Goal: Transaction & Acquisition: Purchase product/service

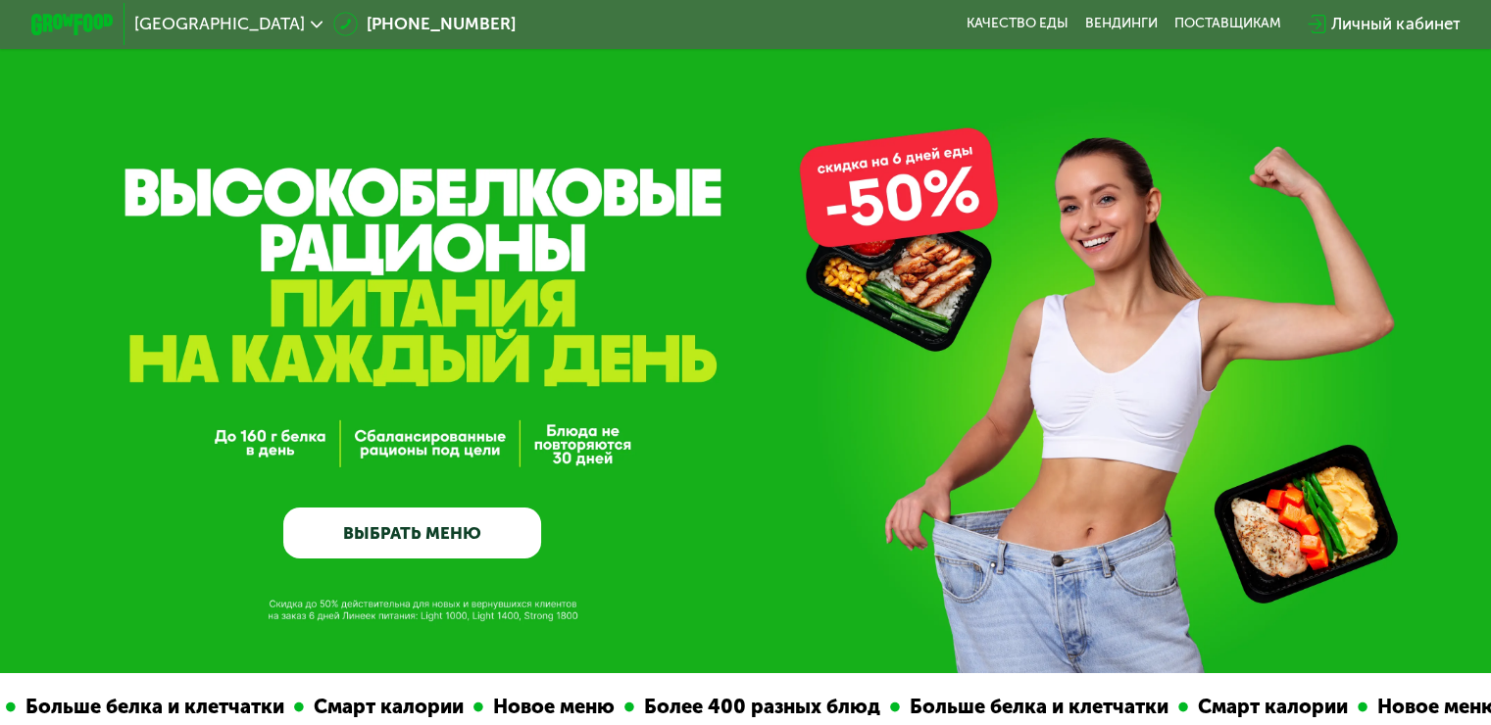
click at [468, 545] on link "ВЫБРАТЬ МЕНЮ" at bounding box center [412, 534] width 258 height 52
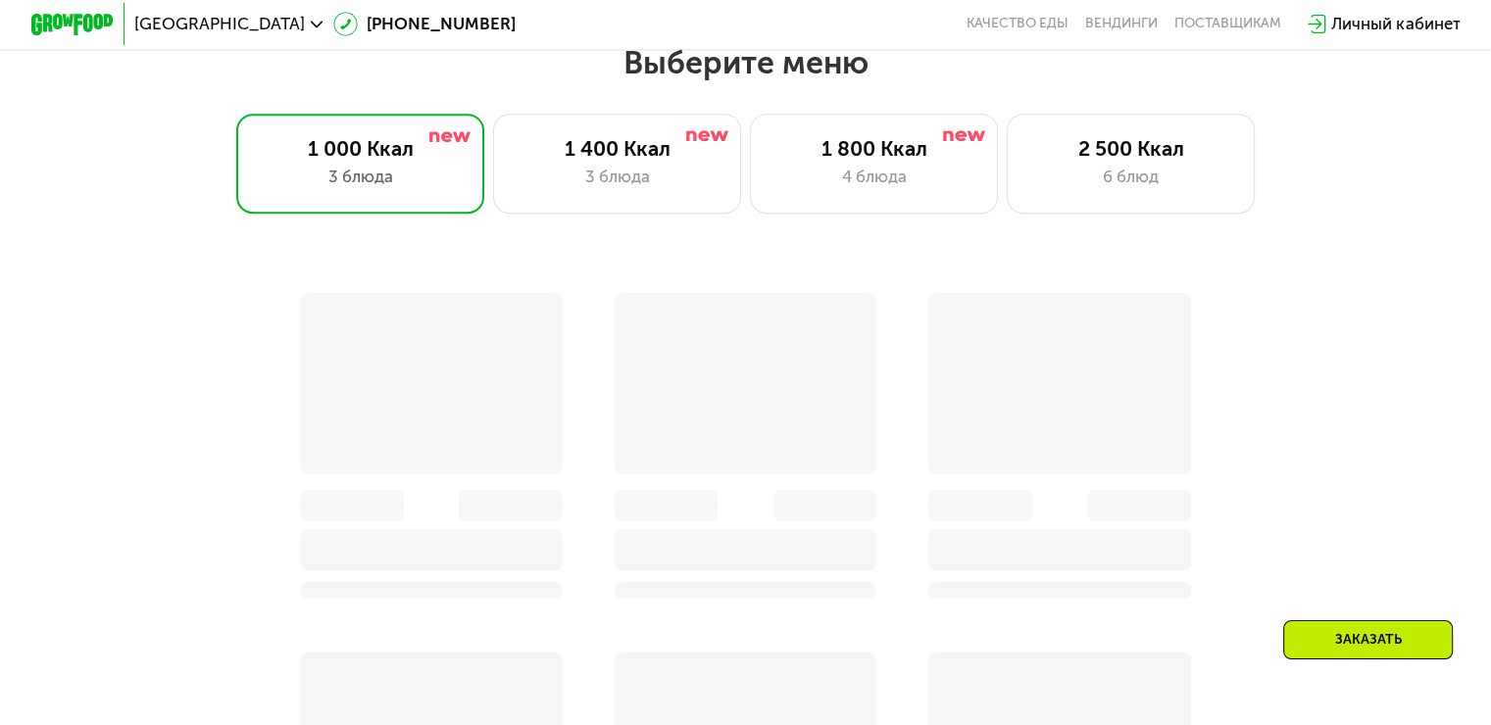
scroll to position [1317, 0]
click at [573, 167] on div "1 400 Ккал 3 блюда" at bounding box center [617, 162] width 249 height 99
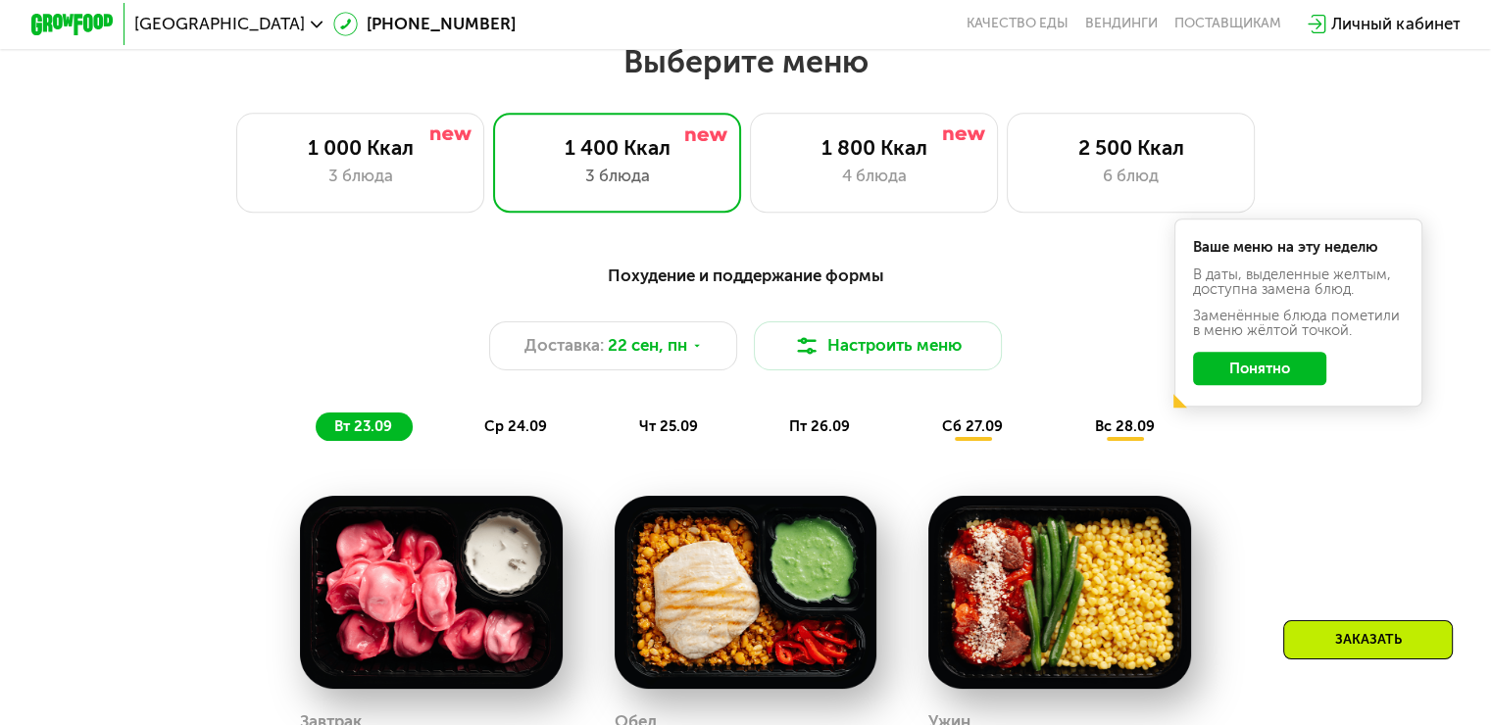
click at [1278, 385] on button "Понятно" at bounding box center [1259, 368] width 133 height 33
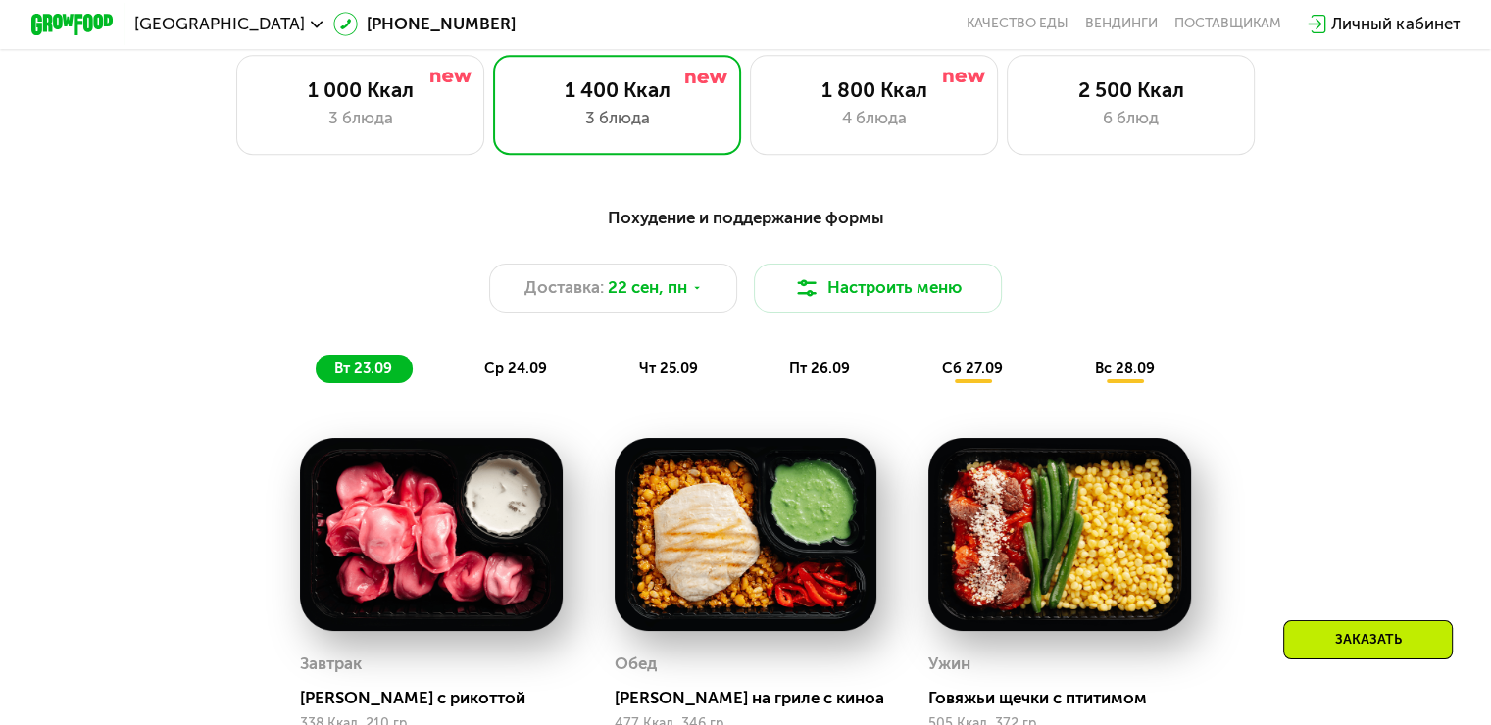
scroll to position [1121, 0]
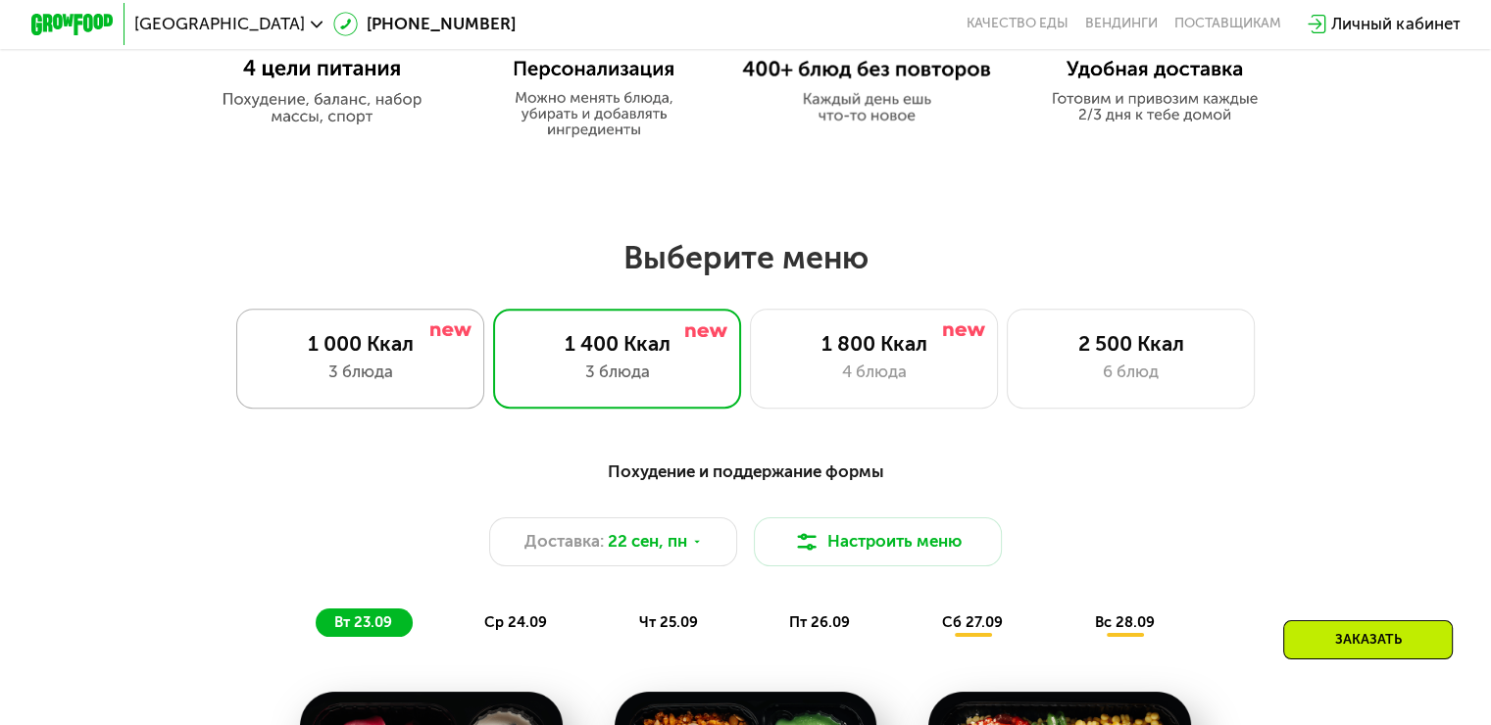
click at [336, 393] on div "1 000 Ккал 3 блюда" at bounding box center [360, 358] width 249 height 99
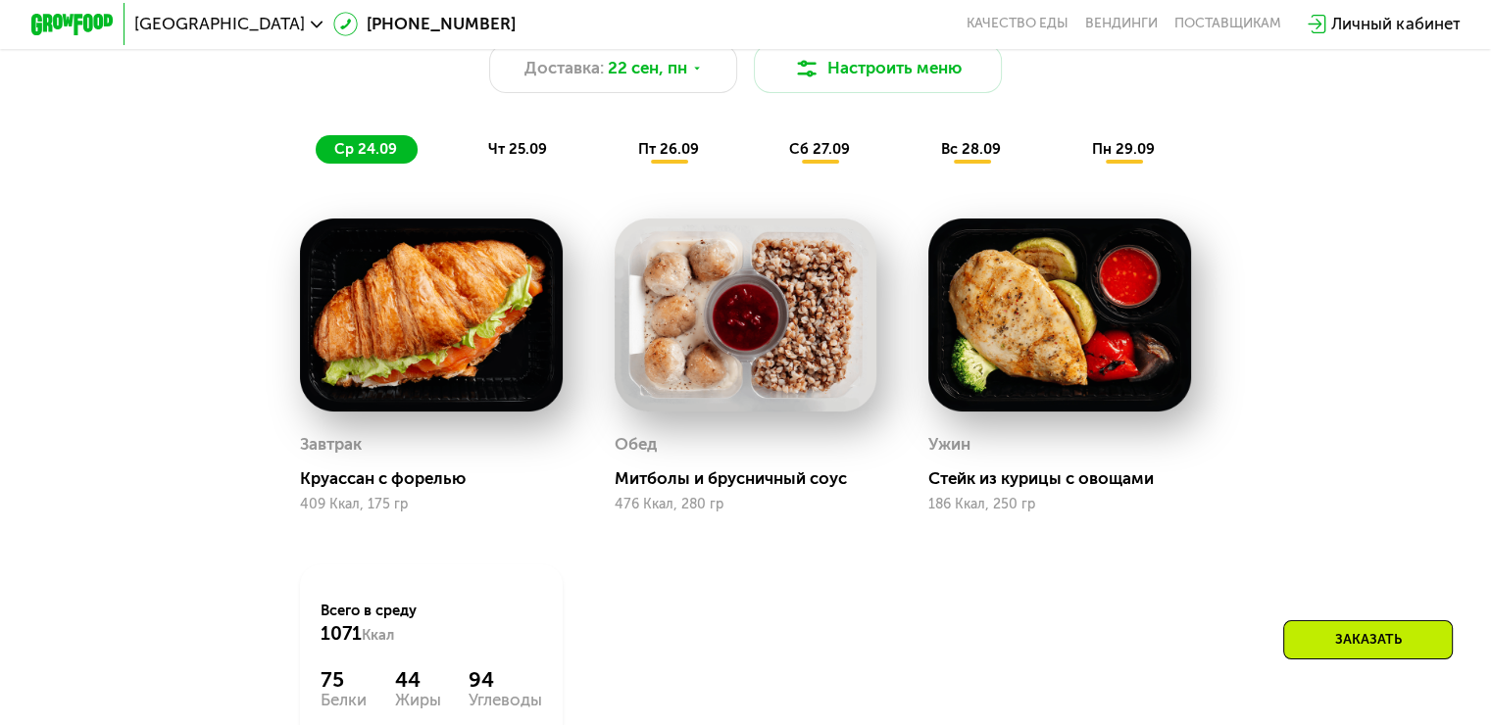
scroll to position [1611, 0]
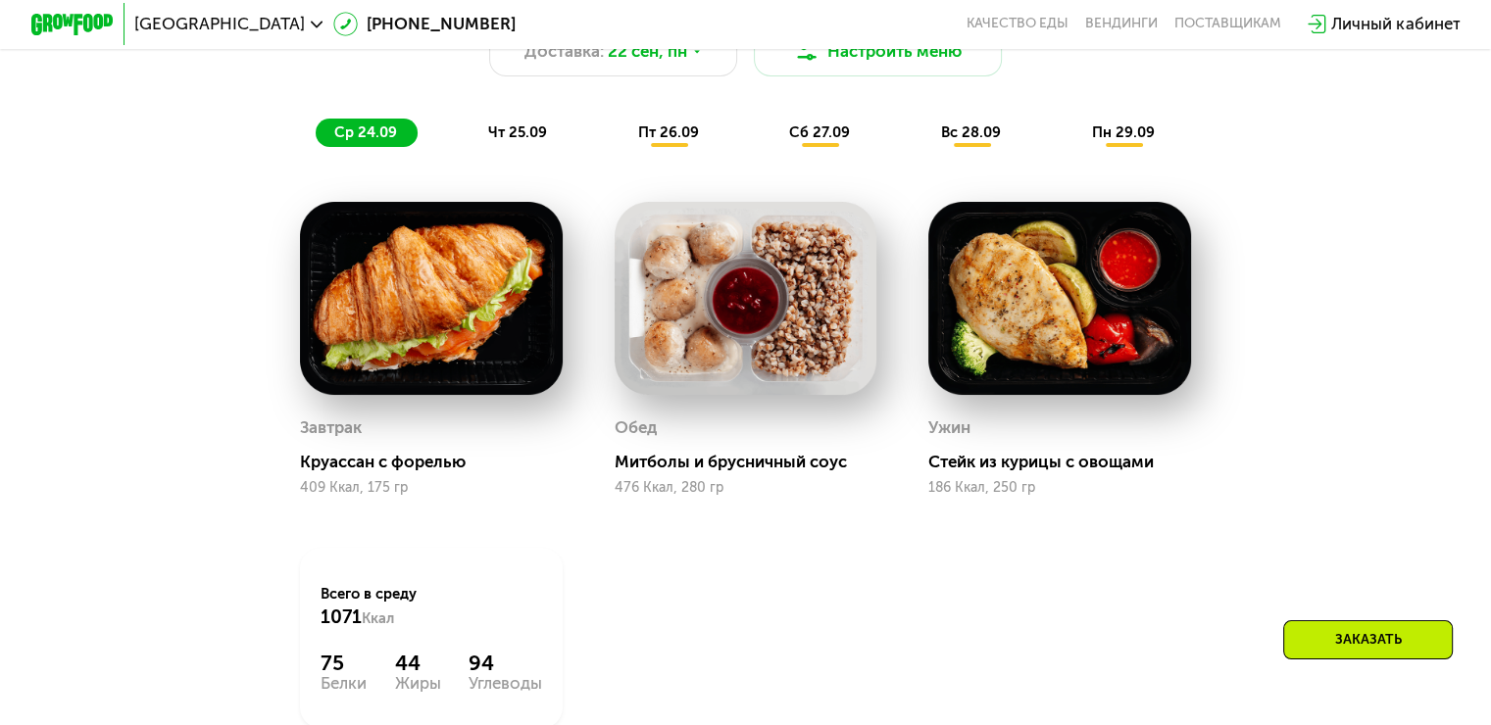
click at [532, 138] on span "чт 25.09" at bounding box center [517, 133] width 59 height 18
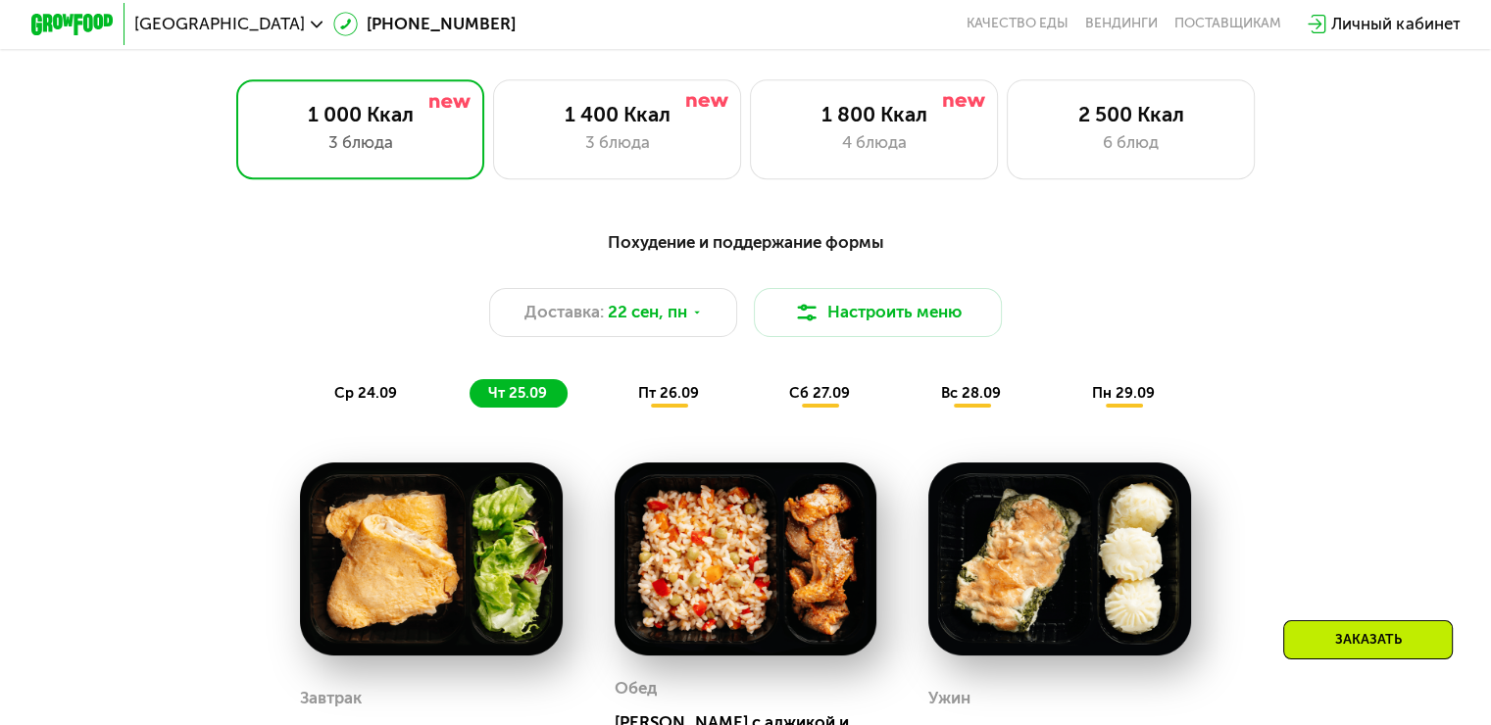
scroll to position [1317, 0]
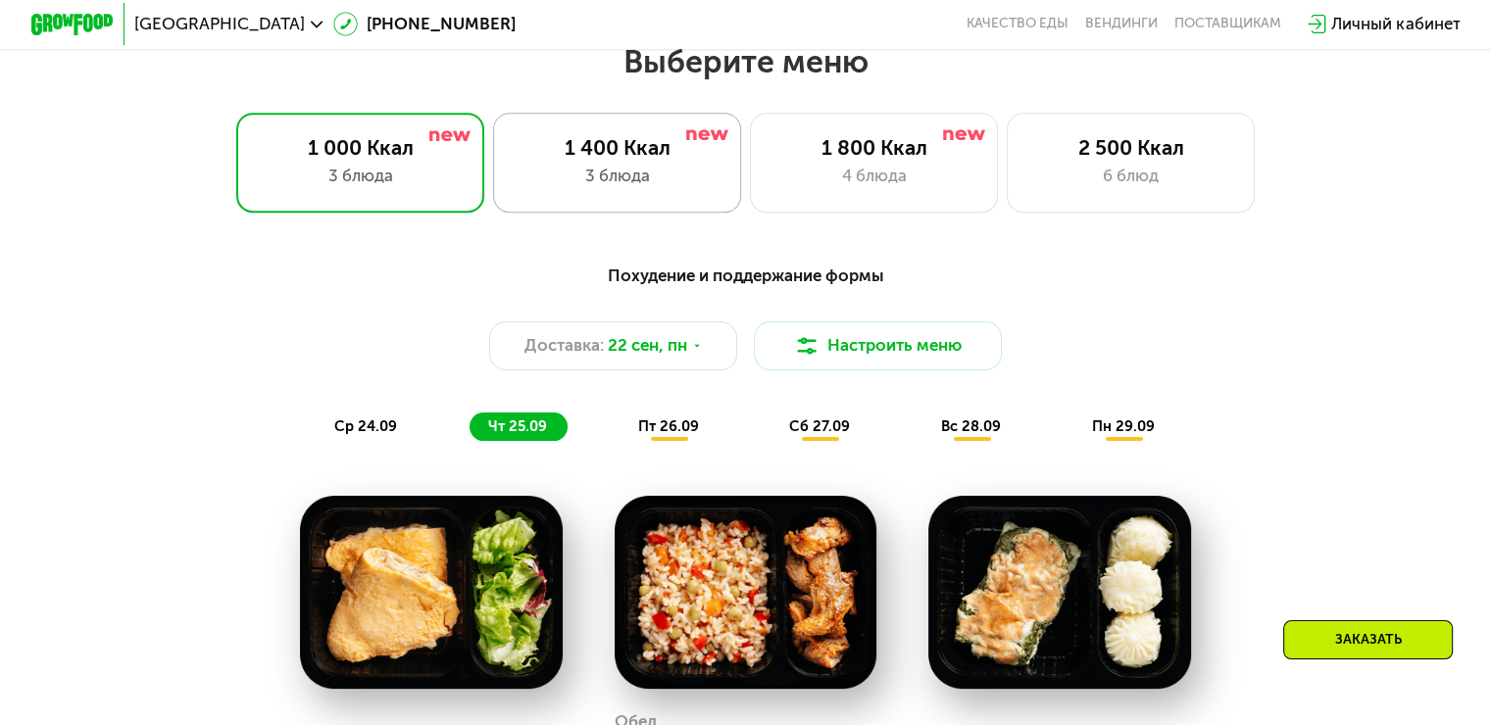
click at [575, 149] on div "1 400 Ккал" at bounding box center [617, 147] width 205 height 25
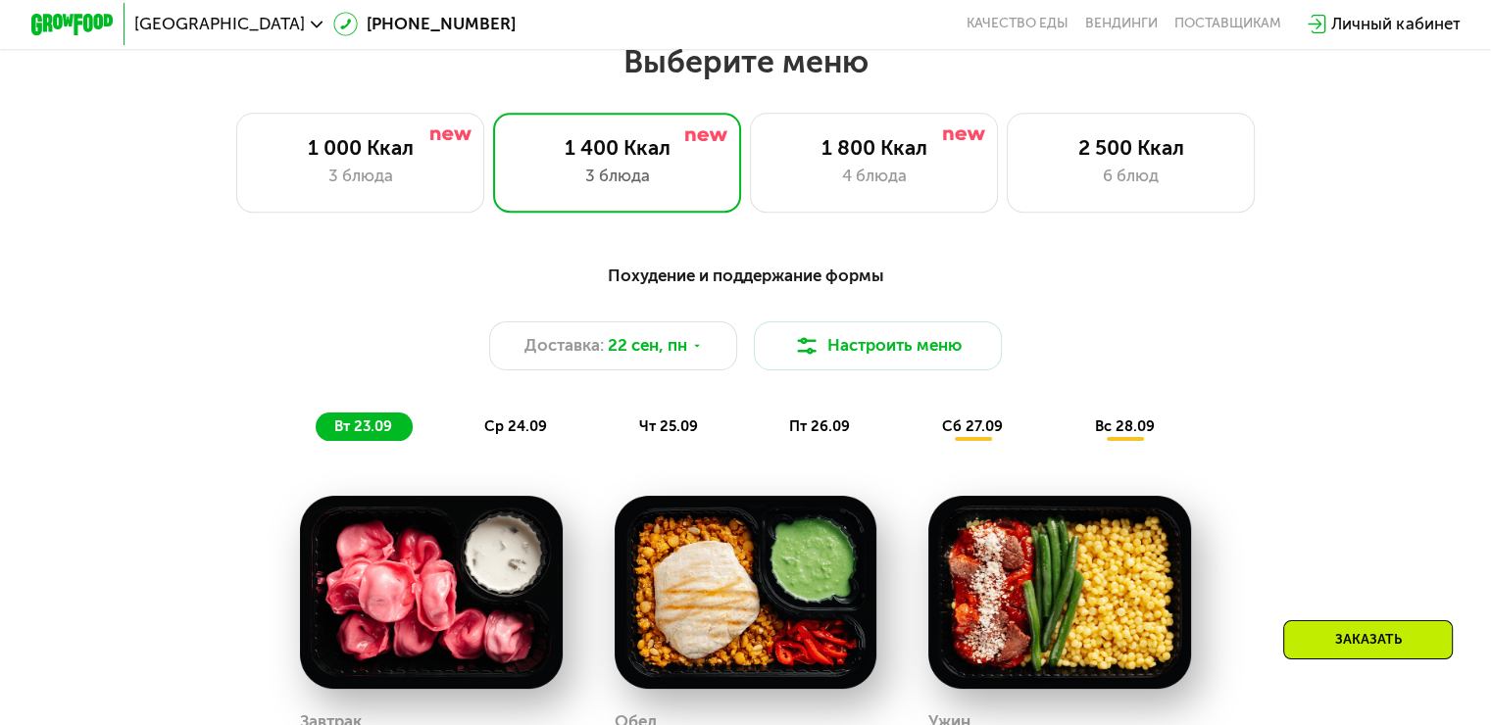
click at [539, 435] on span "ср 24.09" at bounding box center [515, 427] width 63 height 18
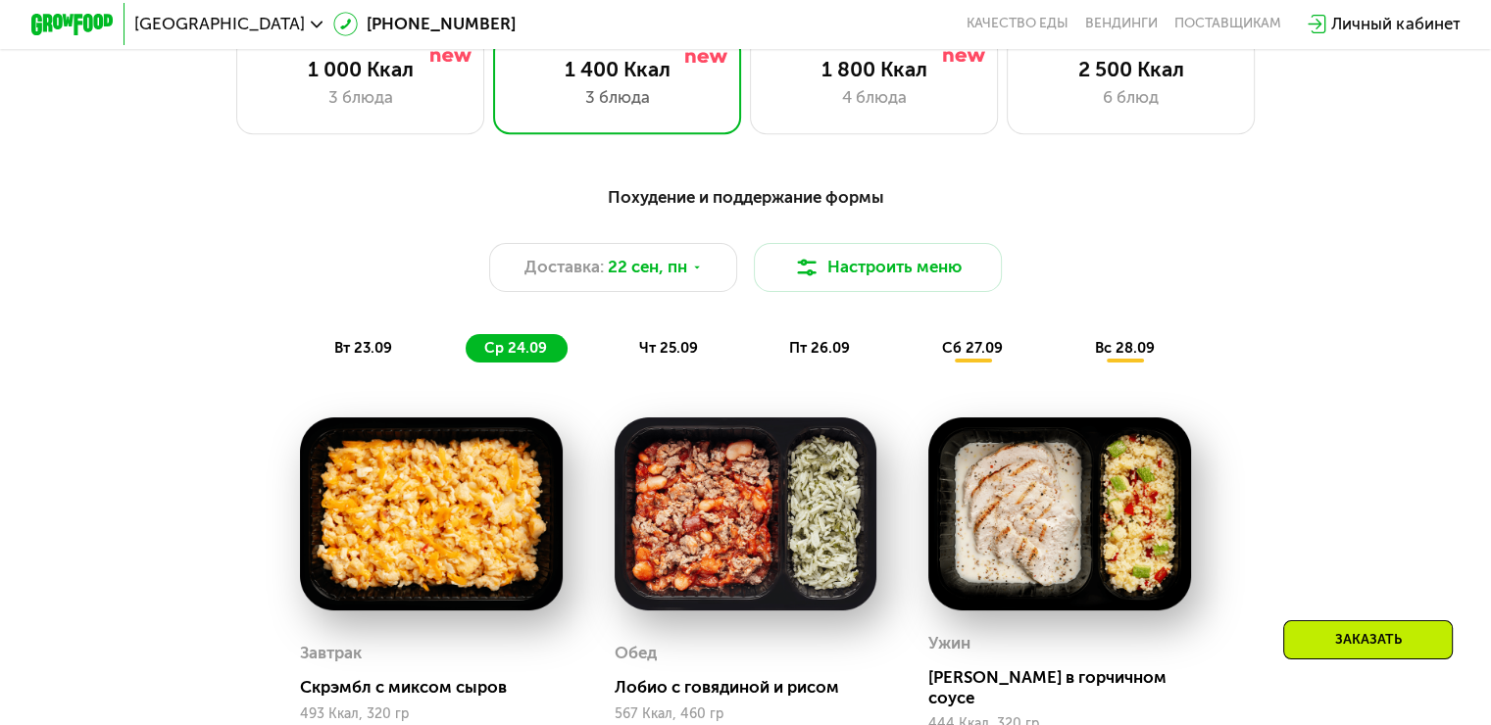
scroll to position [1415, 0]
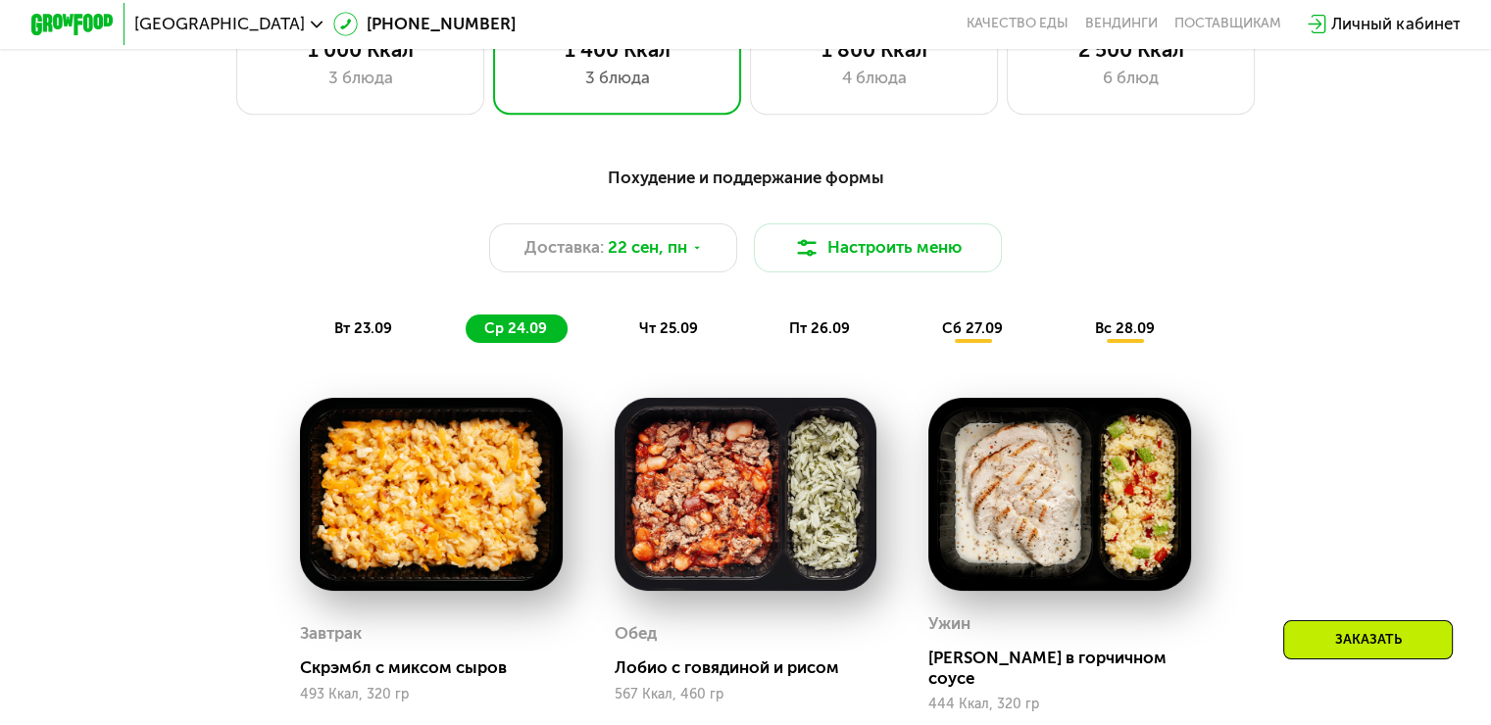
click at [678, 337] on span "чт 25.09" at bounding box center [668, 329] width 59 height 18
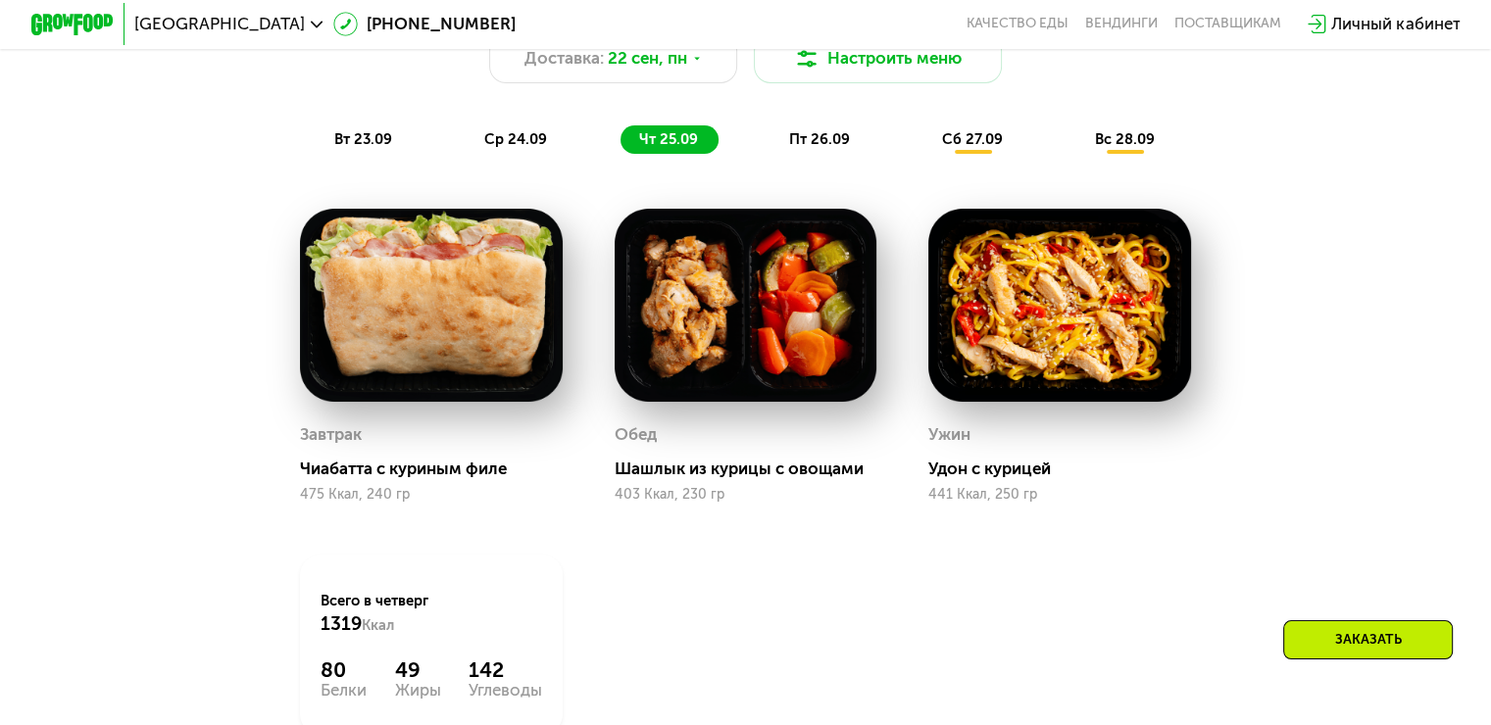
scroll to position [1611, 0]
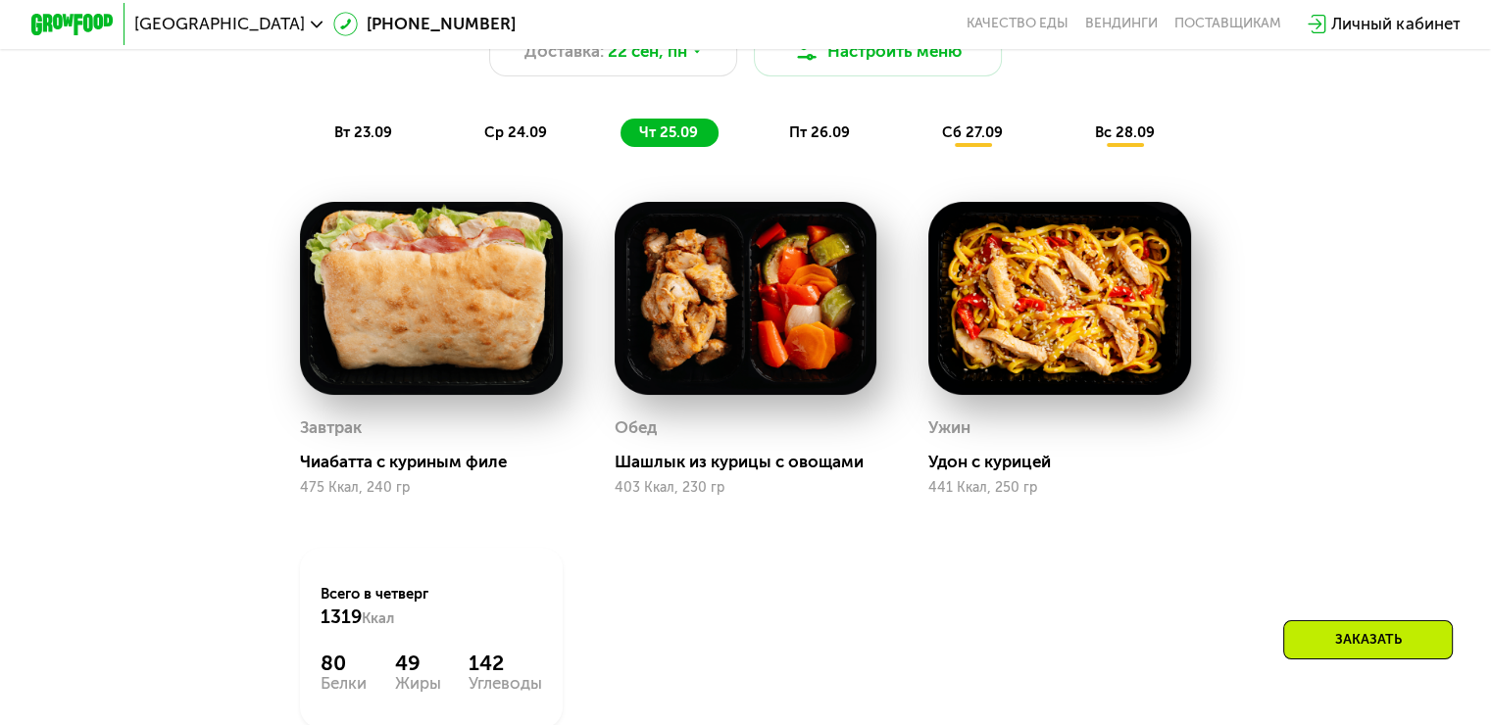
click at [825, 141] on span "пт 26.09" at bounding box center [819, 133] width 61 height 18
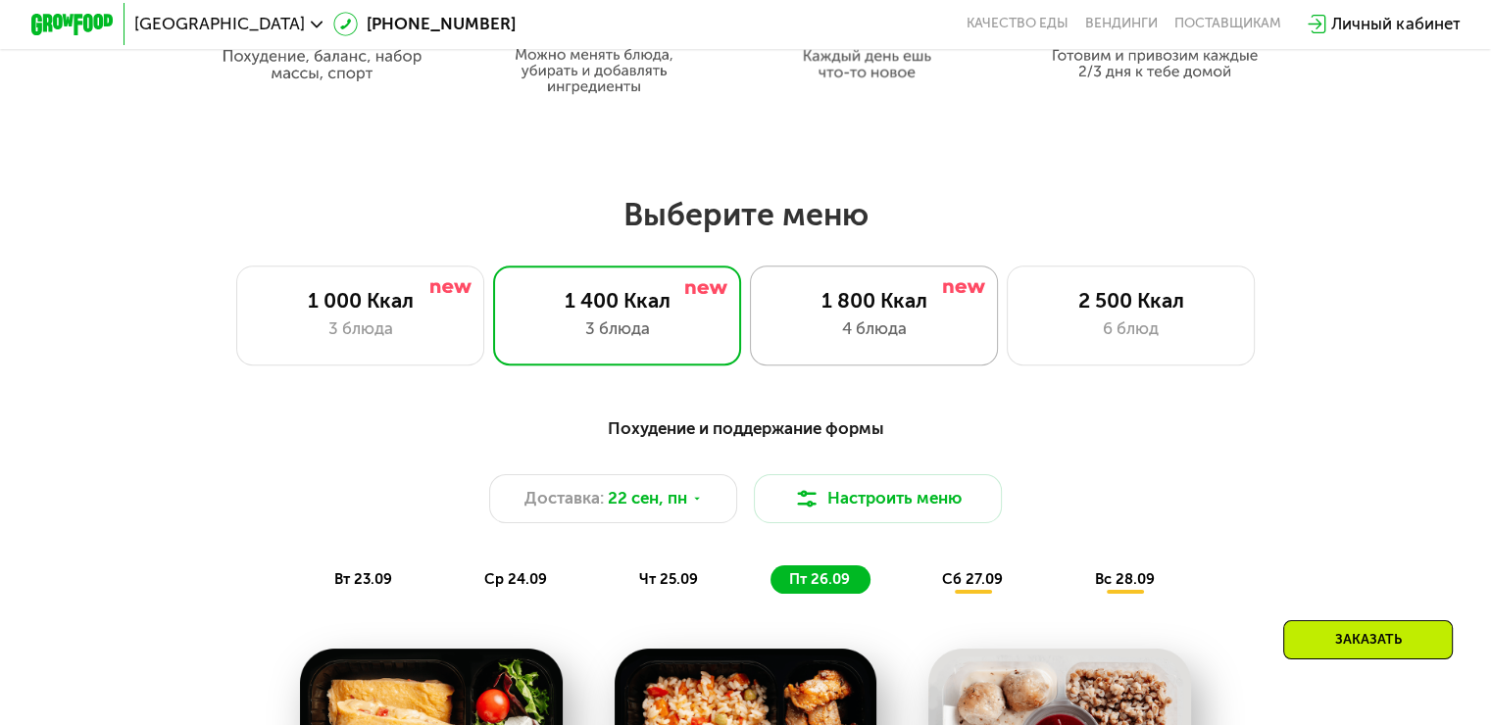
scroll to position [1121, 0]
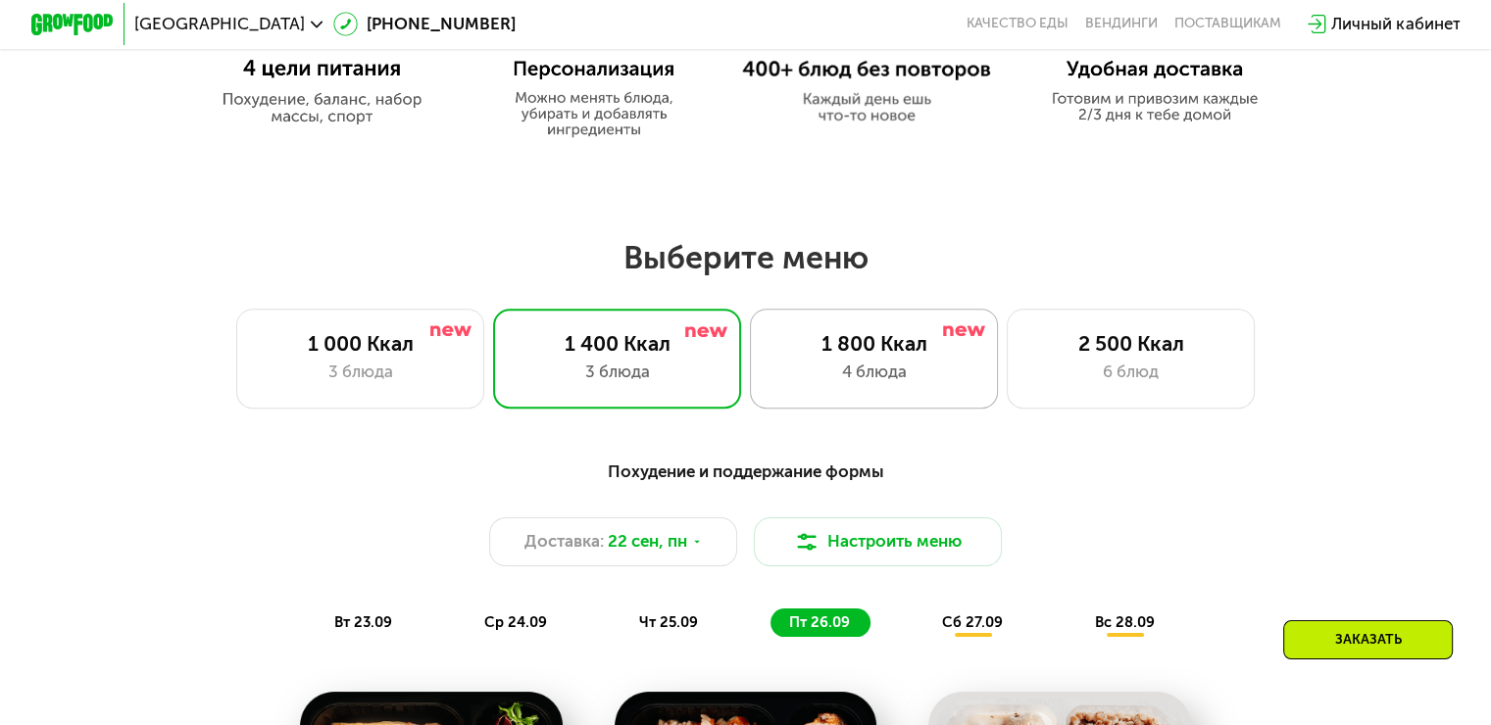
click at [922, 368] on div "4 блюда" at bounding box center [873, 372] width 205 height 25
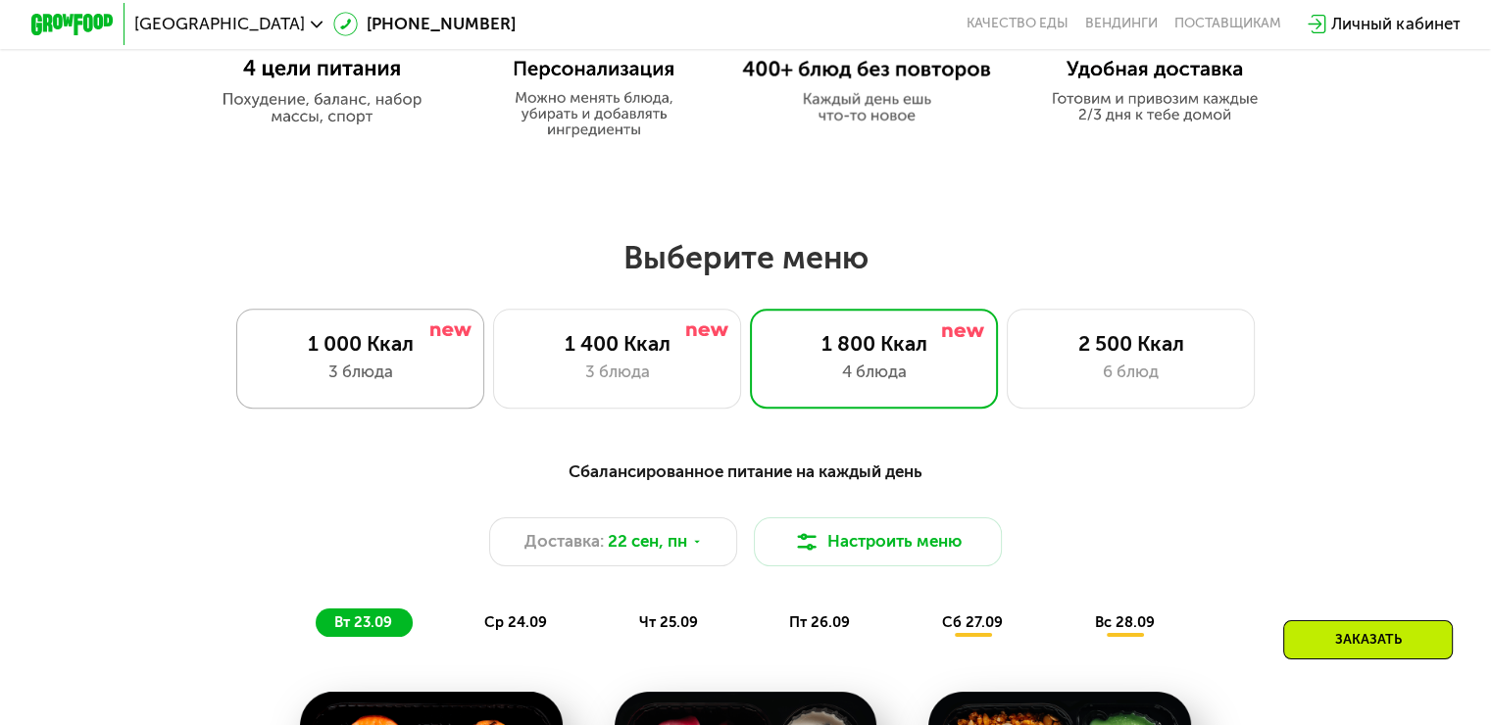
click at [398, 364] on div "1 000 Ккал 3 блюда" at bounding box center [360, 358] width 249 height 99
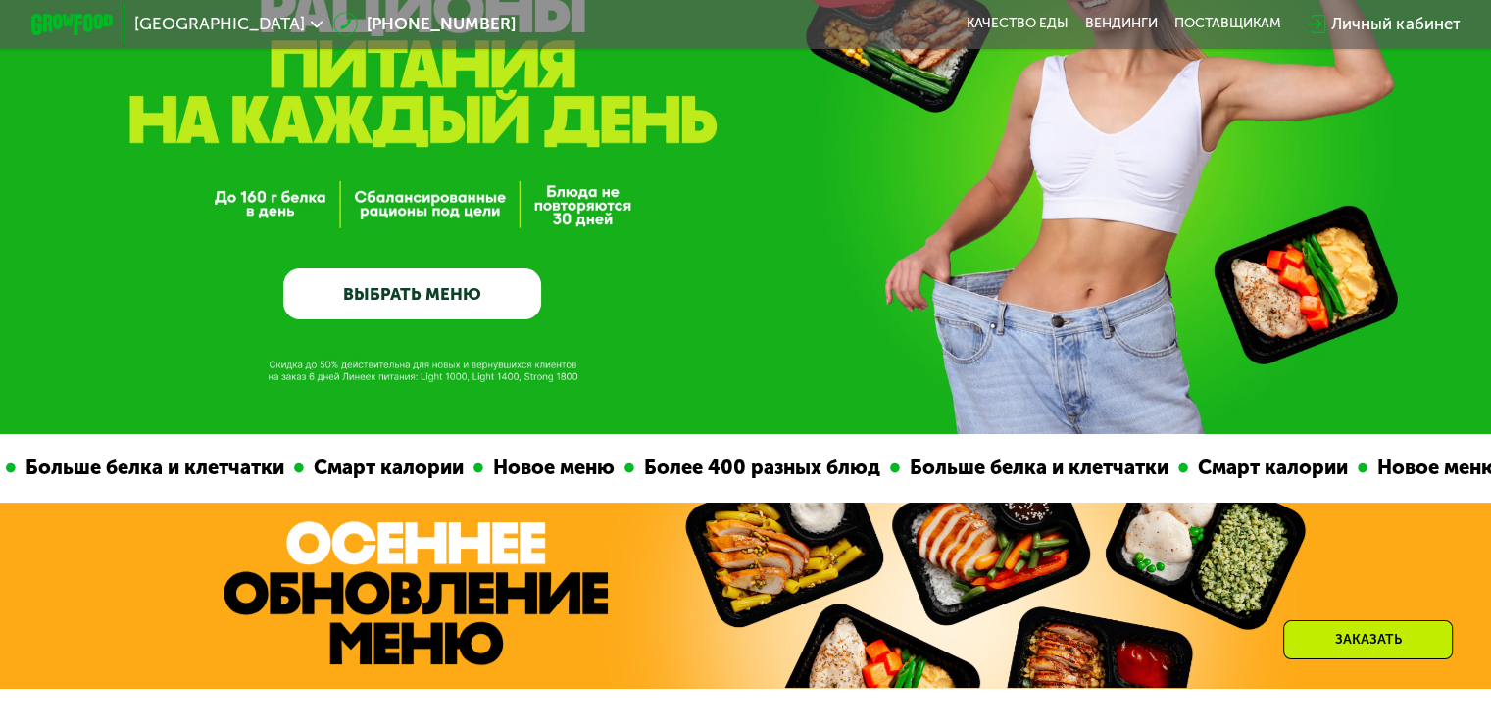
scroll to position [0, 0]
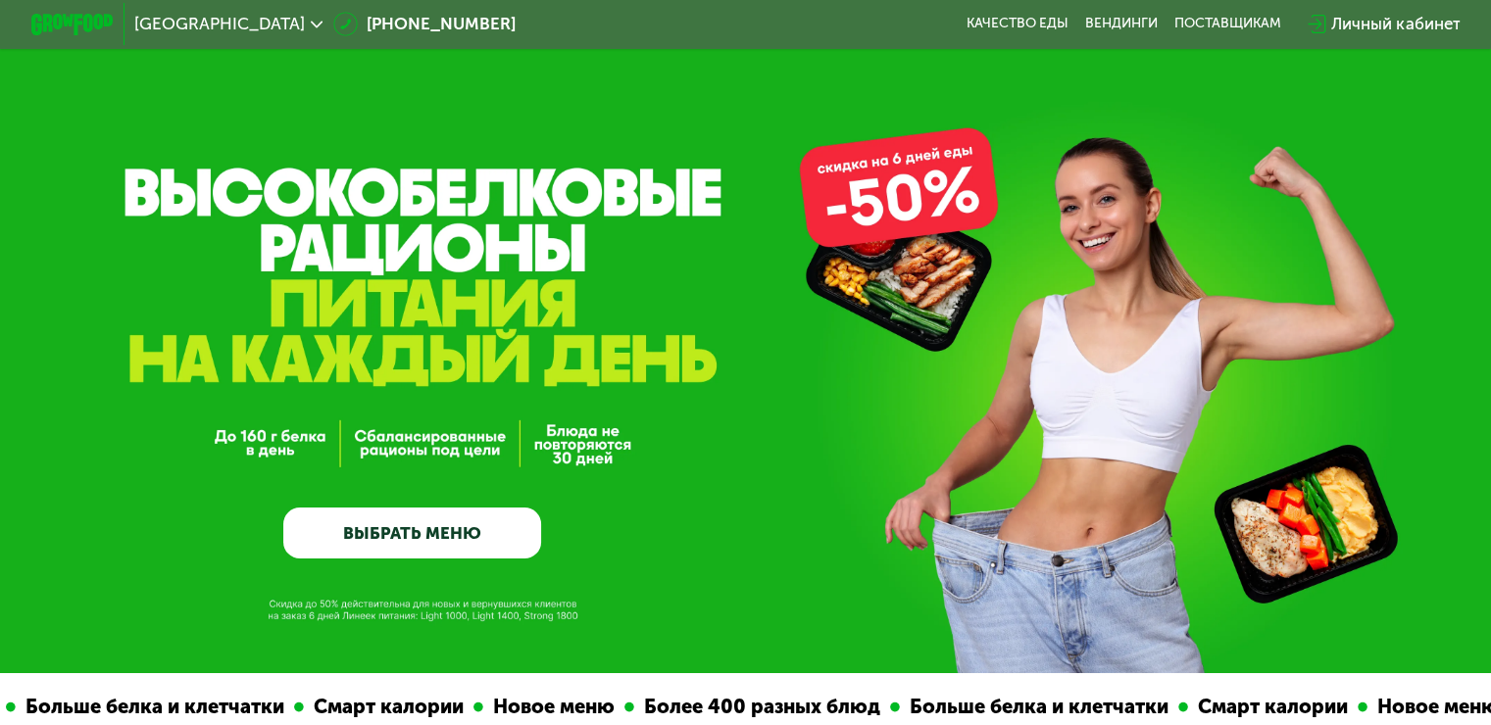
click at [350, 532] on link "ВЫБРАТЬ МЕНЮ" at bounding box center [412, 534] width 258 height 52
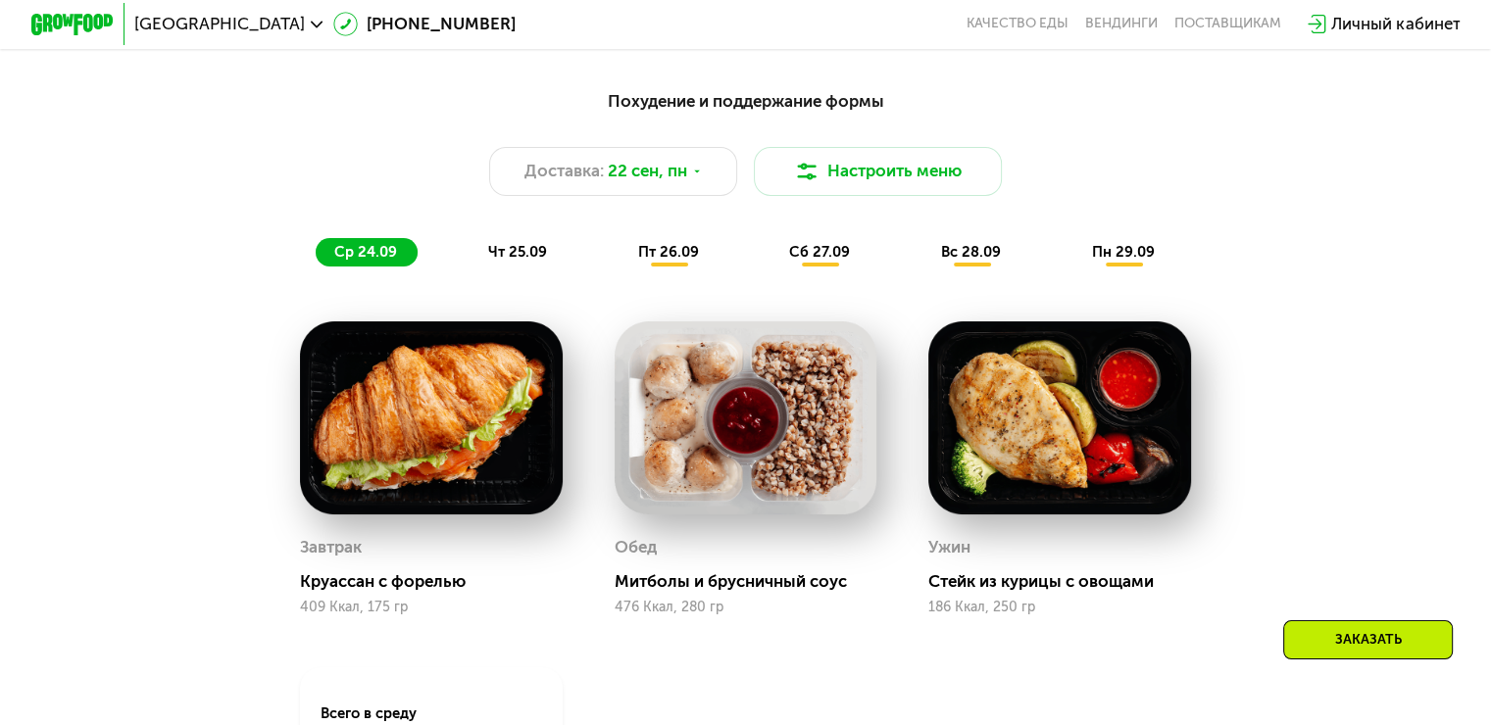
scroll to position [1317, 0]
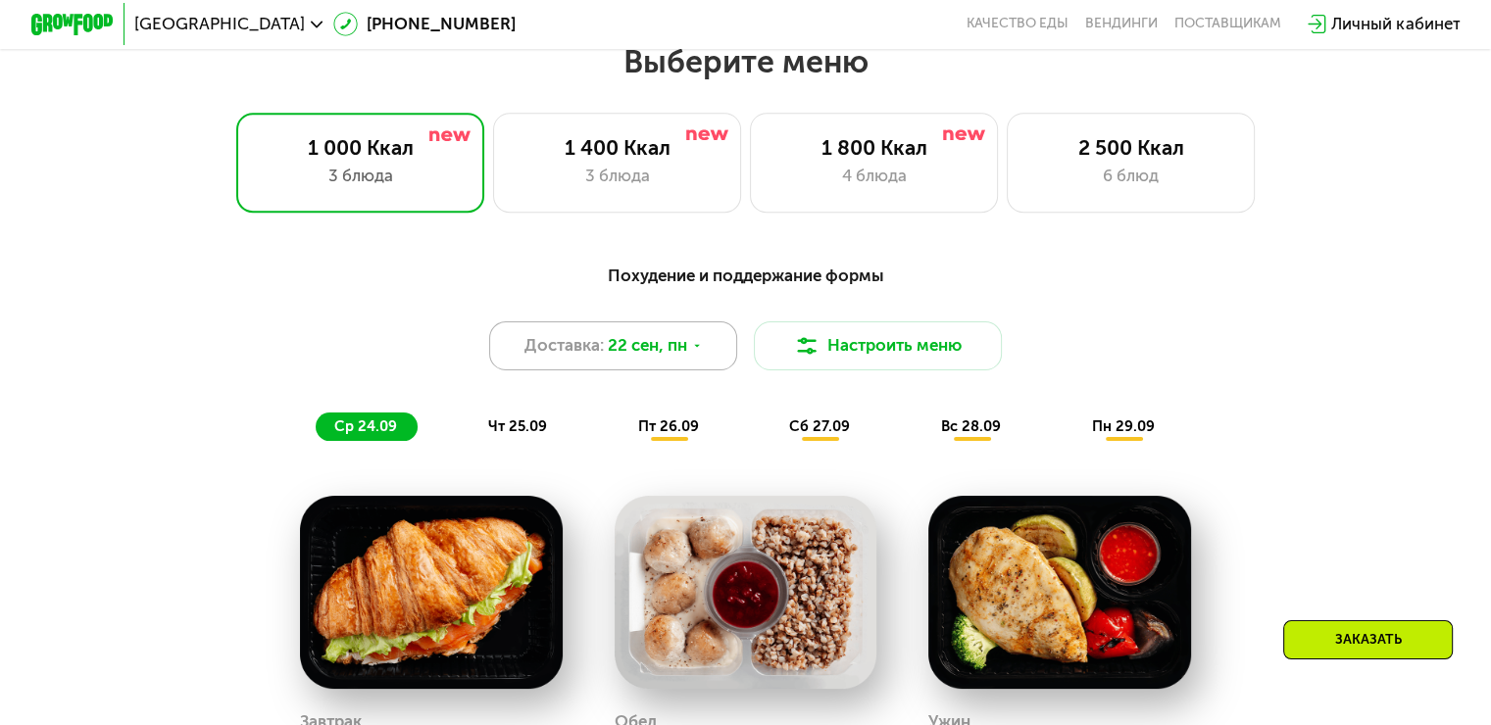
click at [598, 371] on div "Доставка: [DATE]" at bounding box center [613, 347] width 249 height 50
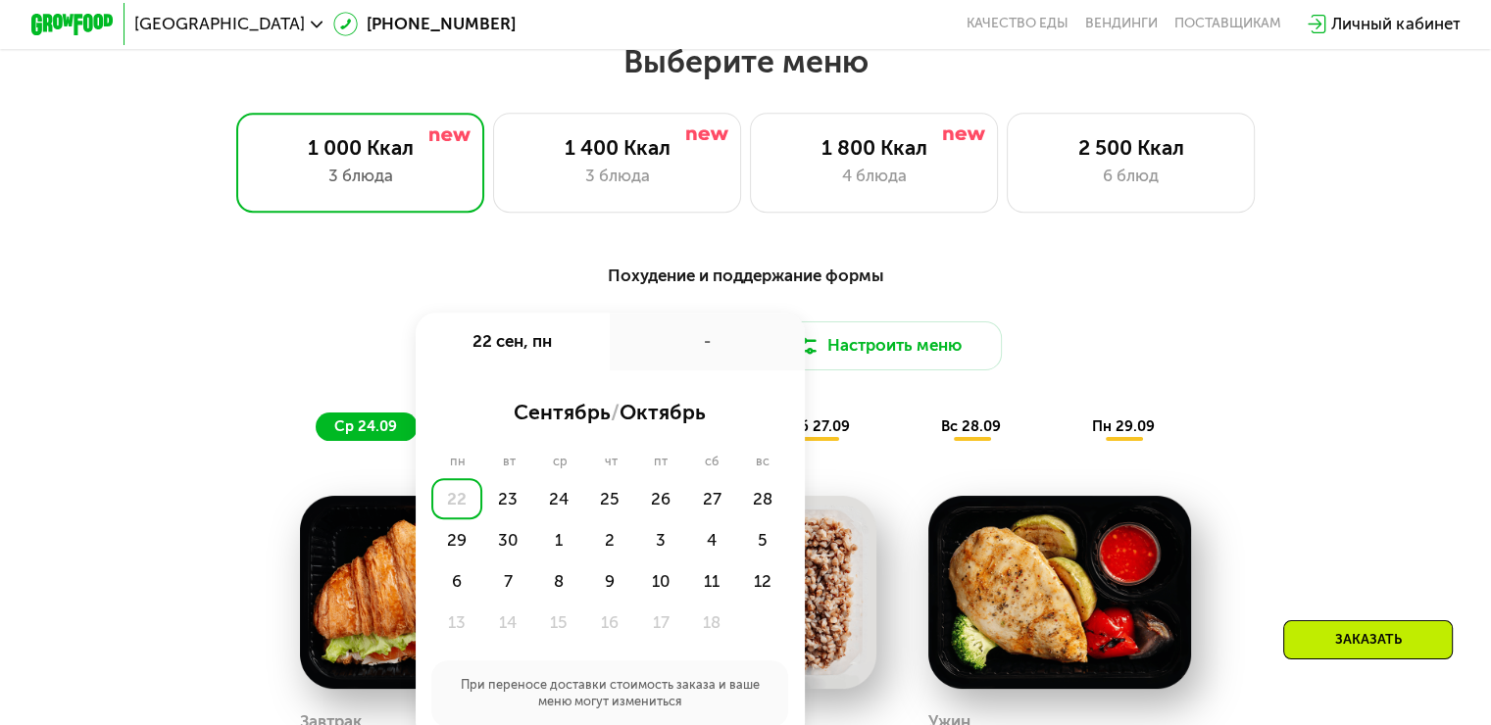
click at [1140, 310] on div "Похудение и поддержание формы Доставка: [DATE] сен, пн - сентябрь / октябрь пн …" at bounding box center [745, 352] width 1226 height 179
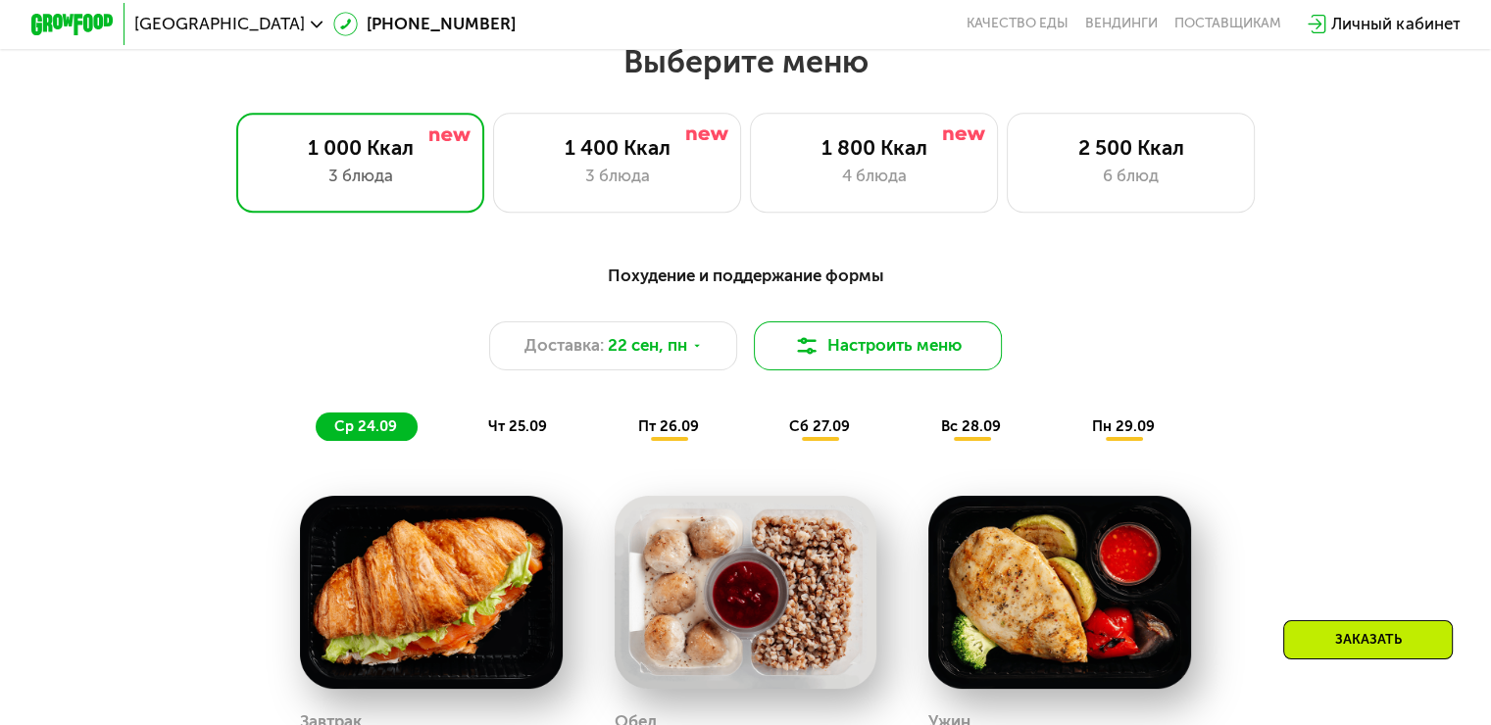
click at [933, 365] on button "Настроить меню" at bounding box center [878, 347] width 249 height 50
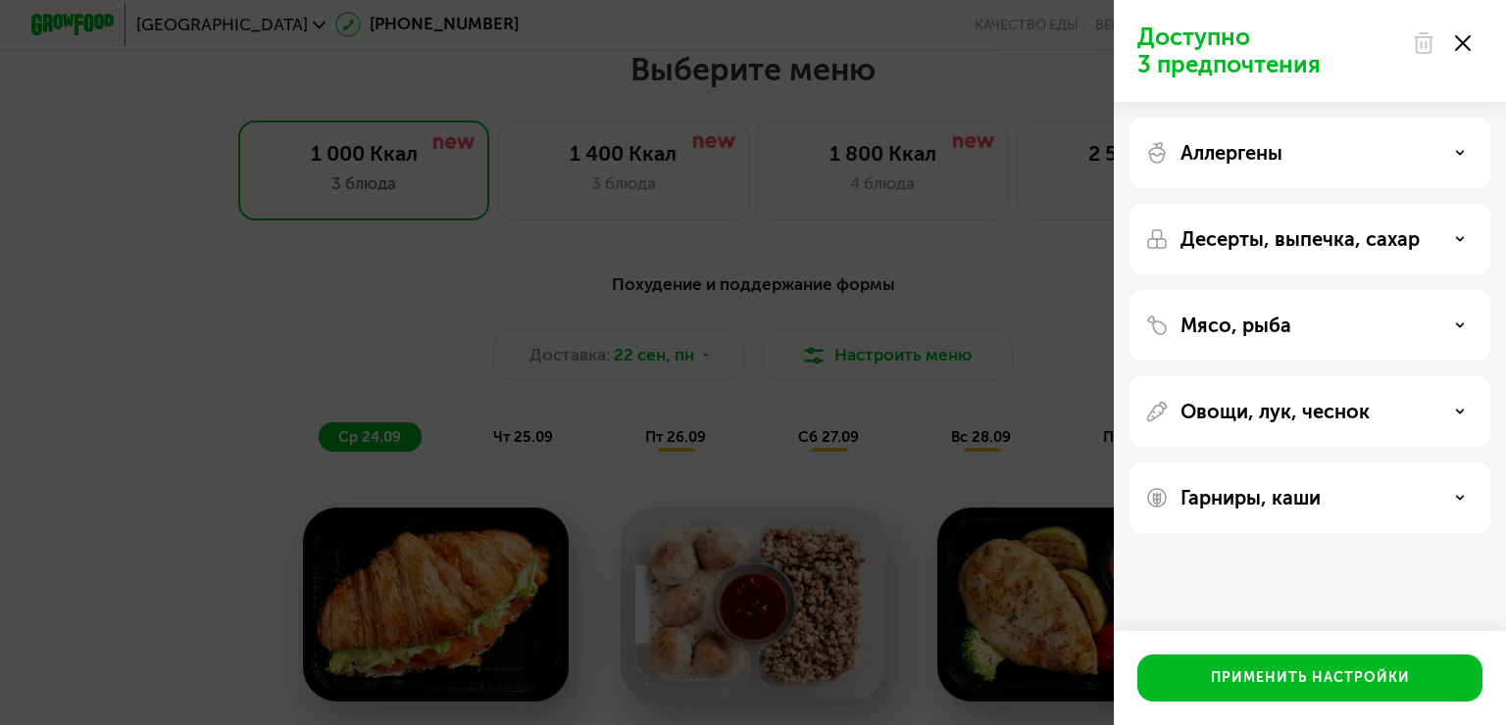
click at [1012, 303] on div "Доступно 3 предпочтения Аллергены Десерты, выпечка, сахар Мясо, рыба Овощи, лук…" at bounding box center [753, 362] width 1506 height 725
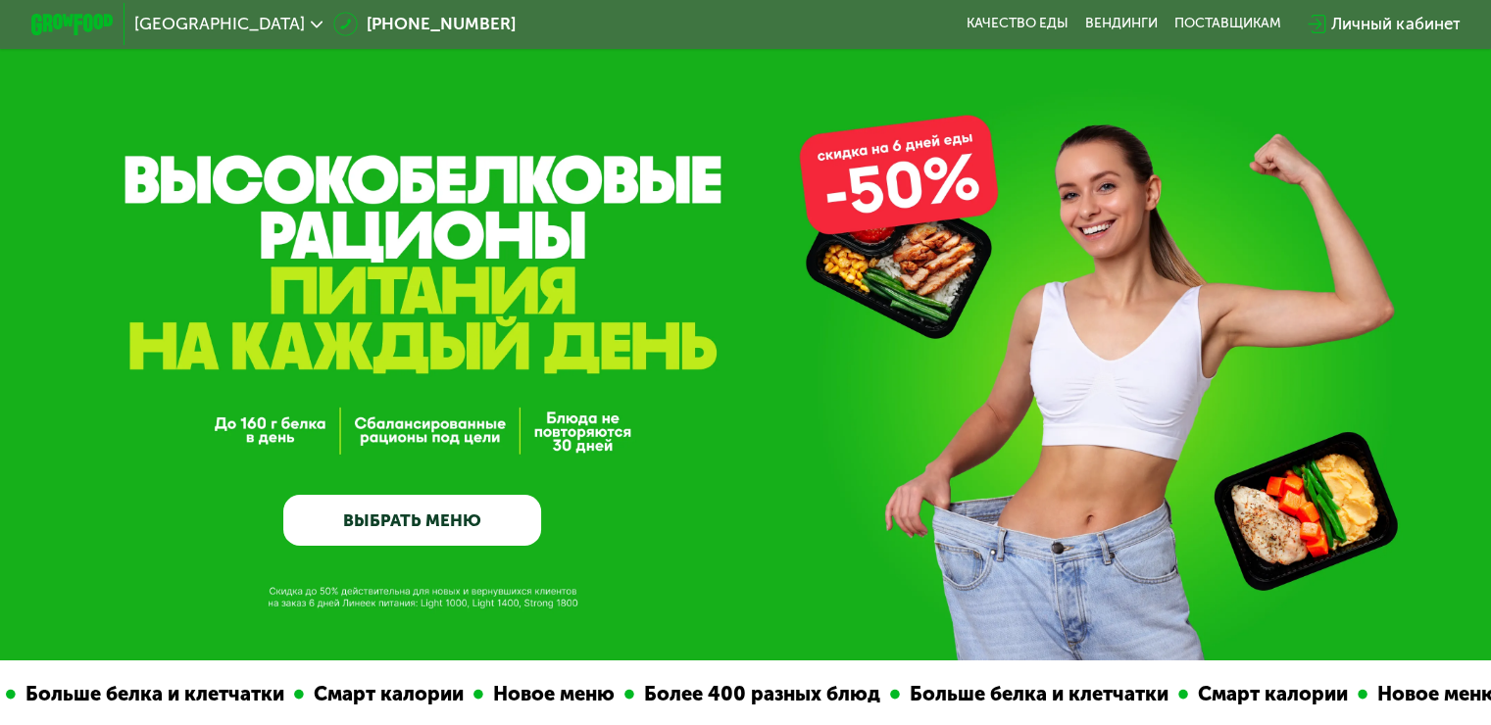
scroll to position [0, 0]
